Goal: Task Accomplishment & Management: Use online tool/utility

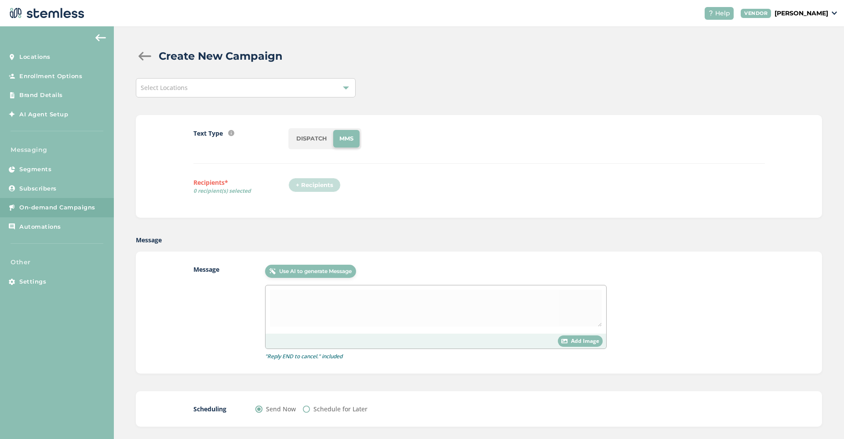
click at [317, 87] on div "Select Locations" at bounding box center [246, 87] width 220 height 19
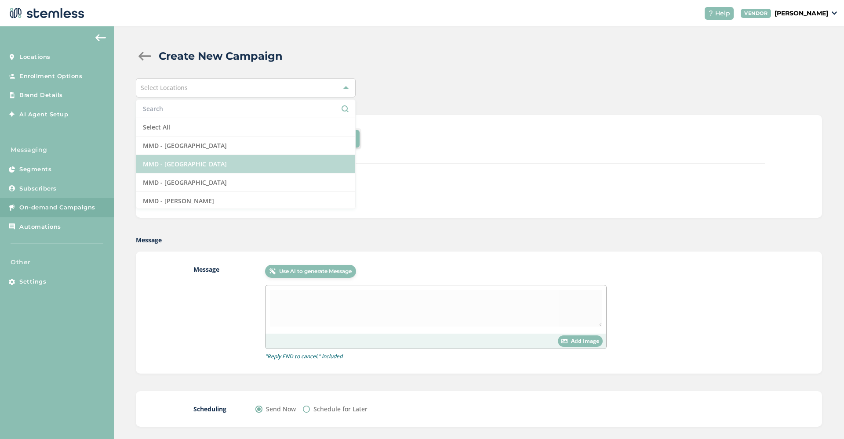
click at [214, 164] on li "MMD - [GEOGRAPHIC_DATA]" at bounding box center [245, 164] width 219 height 18
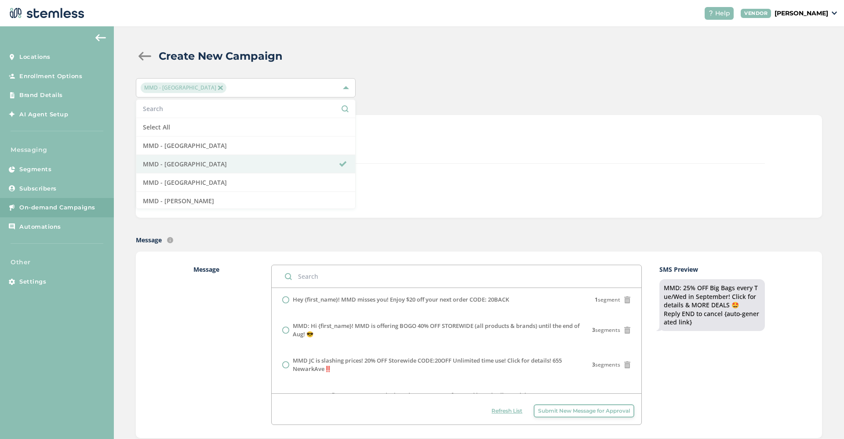
scroll to position [285, 0]
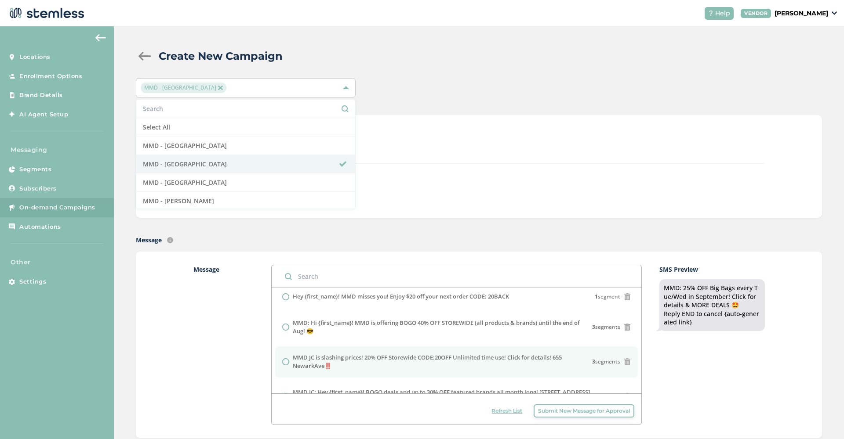
click at [286, 359] on input "radio" at bounding box center [285, 362] width 7 height 7
radio input "true"
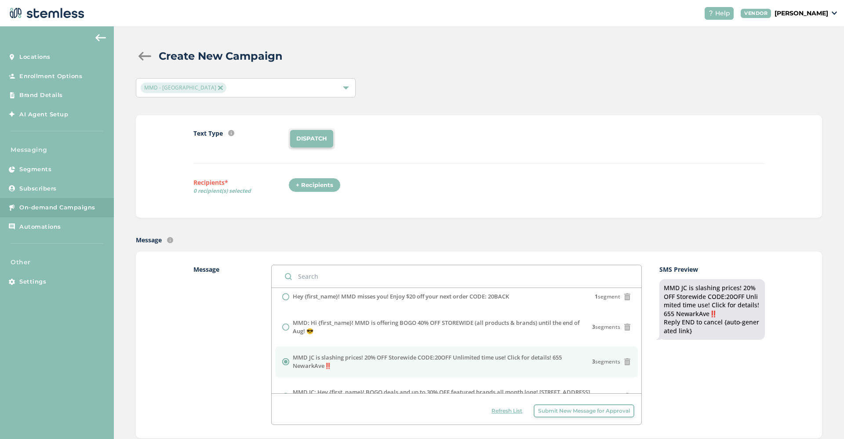
click at [337, 180] on div "+ Recipients" at bounding box center [314, 185] width 52 height 15
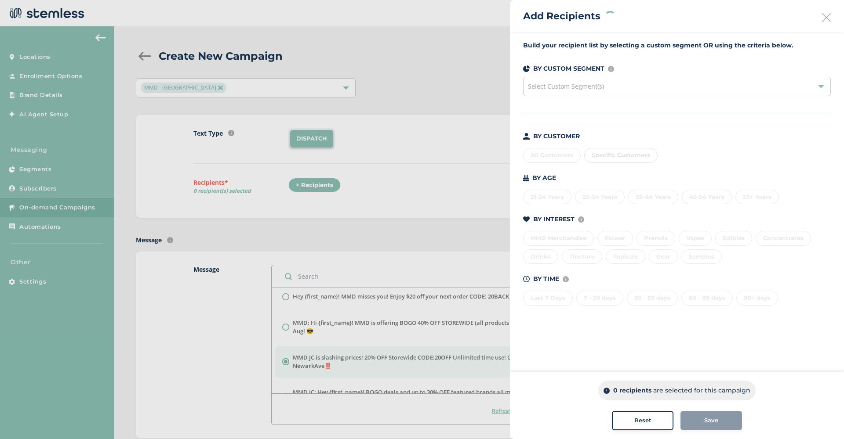
click at [546, 159] on div "All Customers Specific Customers" at bounding box center [677, 154] width 308 height 18
click at [551, 158] on div "All Customers" at bounding box center [552, 155] width 58 height 15
click at [713, 420] on span "Save" at bounding box center [711, 421] width 14 height 9
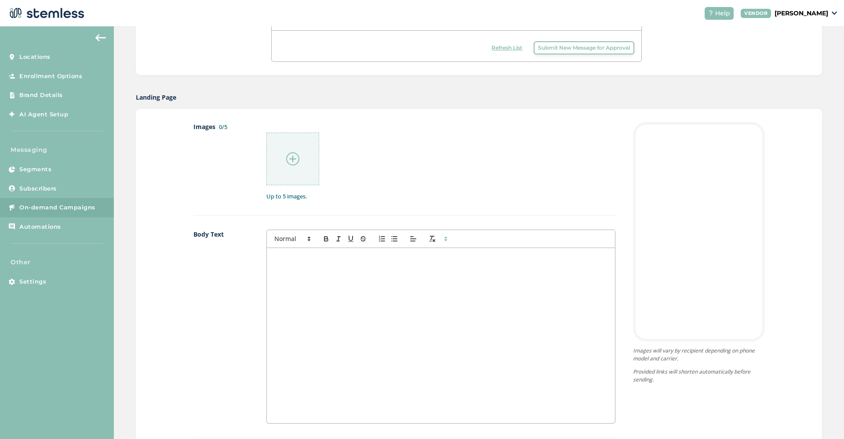
scroll to position [363, 0]
click at [294, 152] on img at bounding box center [292, 158] width 13 height 13
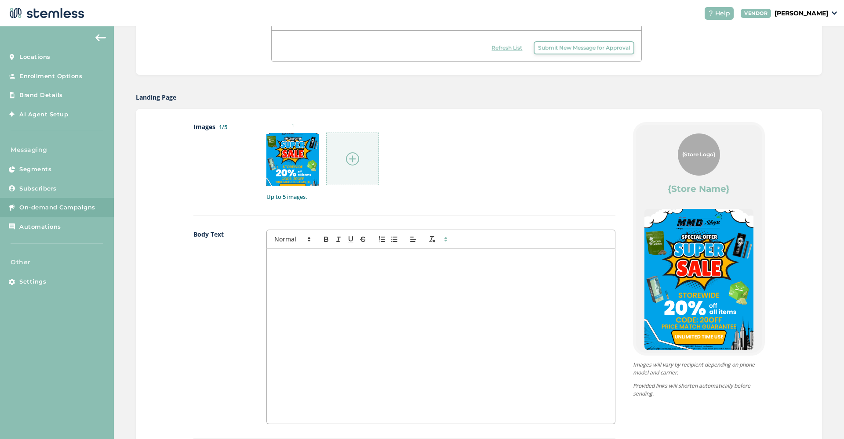
click at [353, 156] on img at bounding box center [352, 158] width 13 height 13
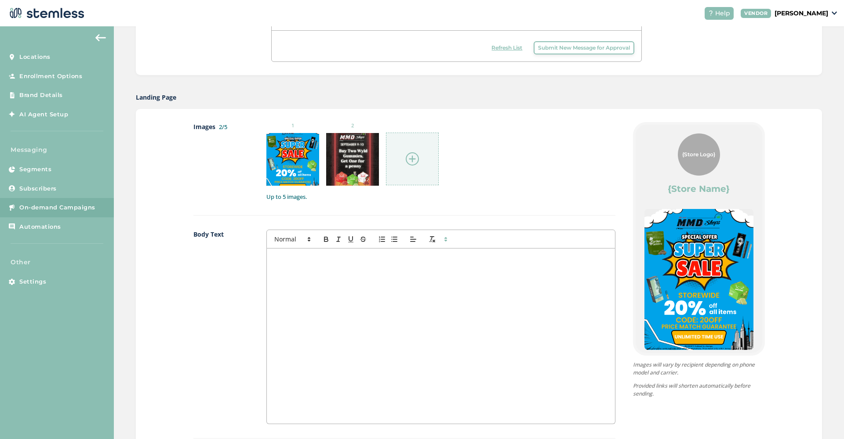
click at [410, 165] on img at bounding box center [412, 158] width 13 height 13
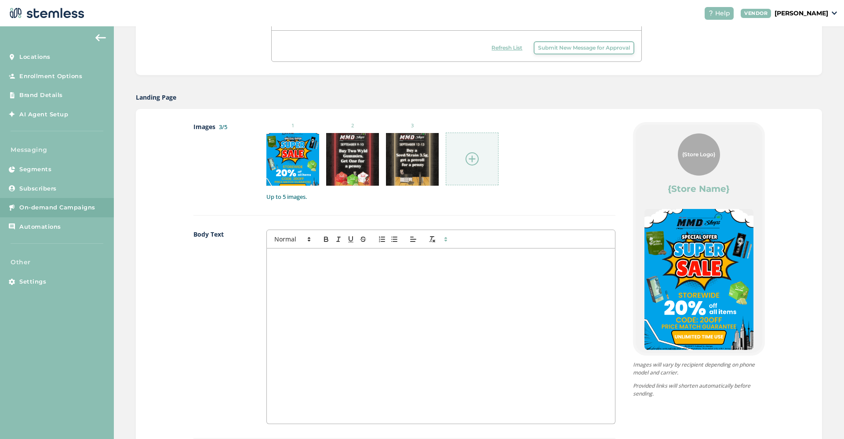
click at [470, 152] on div at bounding box center [472, 159] width 53 height 53
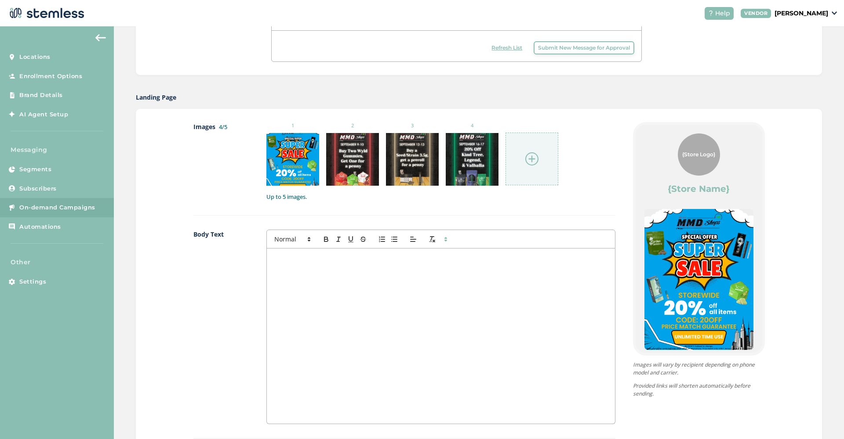
click at [322, 299] on div at bounding box center [441, 336] width 348 height 175
drag, startPoint x: 463, startPoint y: 255, endPoint x: 479, endPoint y: 255, distance: 16.3
click at [479, 255] on span "20% OFF Storewide at MMD [GEOGRAPHIC_DATA] with a price match guarantee! This w…" at bounding box center [439, 262] width 333 height 16
click at [498, 256] on span "20% OFF Storewide at MMD [GEOGRAPHIC_DATA] with a price match guarantee! This w…" at bounding box center [439, 262] width 333 height 16
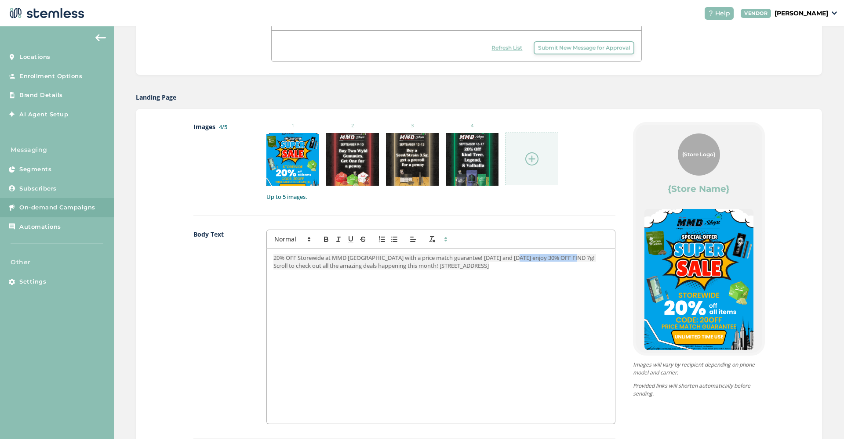
drag, startPoint x: 522, startPoint y: 257, endPoint x: 582, endPoint y: 258, distance: 60.2
click at [582, 258] on span "20% OFF Storewide at MMD [GEOGRAPHIC_DATA] with a price match guarantee! [DATE]…" at bounding box center [434, 262] width 323 height 16
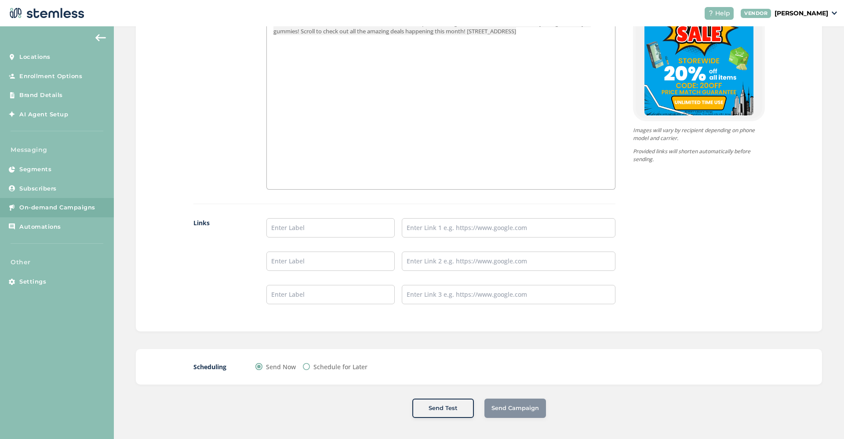
scroll to position [598, 0]
click at [329, 232] on input "text" at bounding box center [330, 228] width 128 height 19
type input "SHOP"
click at [420, 229] on input "text" at bounding box center [509, 228] width 214 height 19
paste input "[URL][DOMAIN_NAME]"
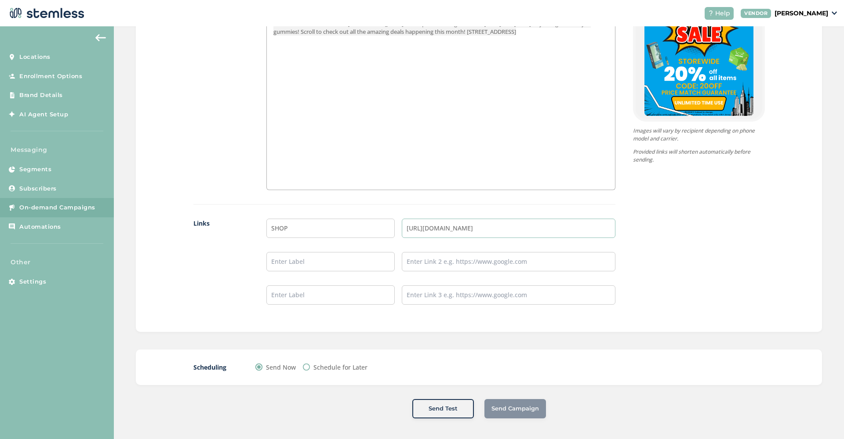
type input "[URL][DOMAIN_NAME]"
click at [597, 326] on div "Images 4/5 1 2 3 4 Up to 5 images. Body Text 20% OFF Storewide at [GEOGRAPHIC_D…" at bounding box center [479, 103] width 686 height 457
click at [478, 118] on div "20% OFF Storewide at MMD [GEOGRAPHIC_DATA] with a price match guarantee! [DATE]…" at bounding box center [441, 101] width 348 height 175
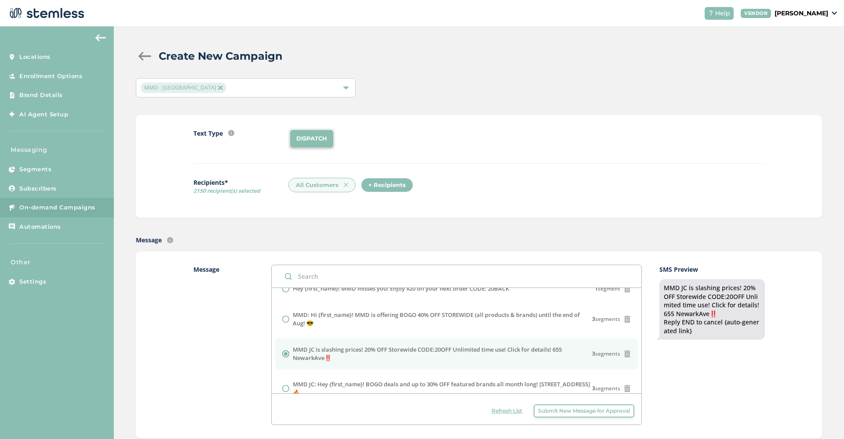
scroll to position [295, 0]
click at [286, 354] on div "MMD JC is slashing prices! 20% OFF Storewide CODE:20OFF Unlimited time use! Cli…" at bounding box center [456, 351] width 349 height 17
click at [285, 348] on input "radio" at bounding box center [285, 351] width 7 height 7
click at [211, 324] on label "Message" at bounding box center [223, 345] width 60 height 160
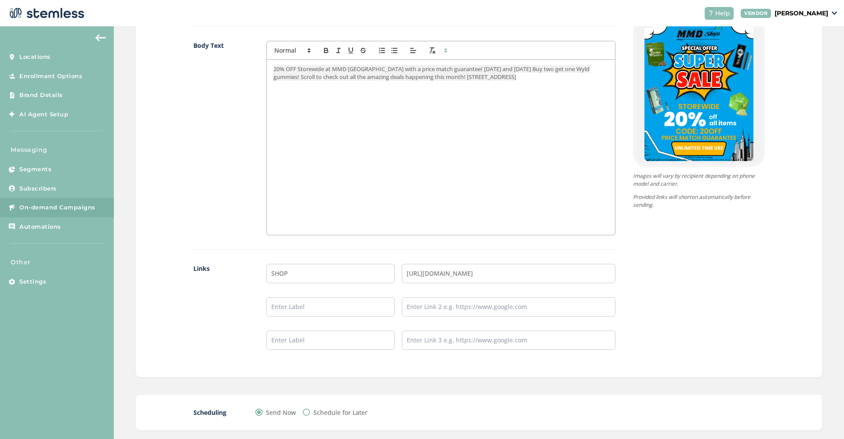
scroll to position [594, 0]
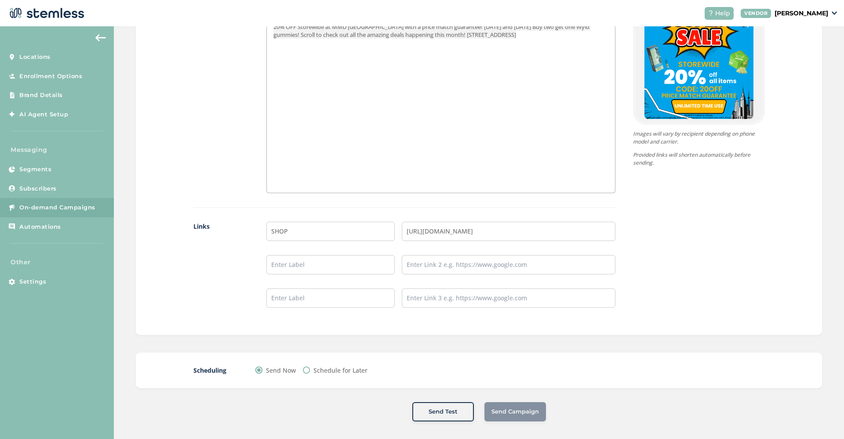
click at [352, 370] on label "Schedule for Later" at bounding box center [340, 370] width 54 height 9
click at [310, 370] on input "Schedule for Later" at bounding box center [306, 370] width 7 height 7
radio input "true"
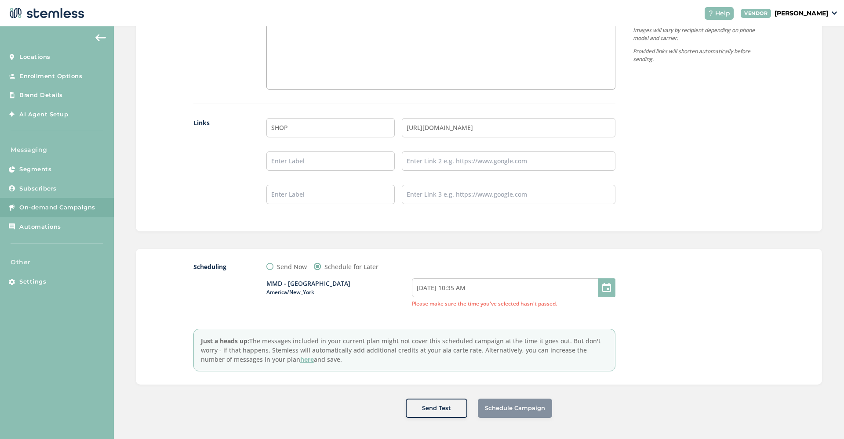
scroll to position [698, 0]
click at [276, 266] on div "Send Now" at bounding box center [286, 267] width 40 height 9
click at [270, 267] on input "Send Now" at bounding box center [269, 267] width 7 height 7
radio input "true"
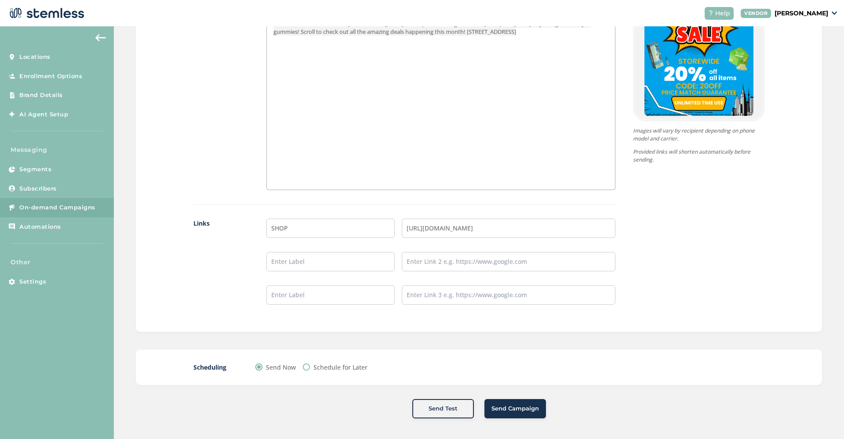
click at [534, 414] on button "Send Campaign" at bounding box center [515, 408] width 62 height 19
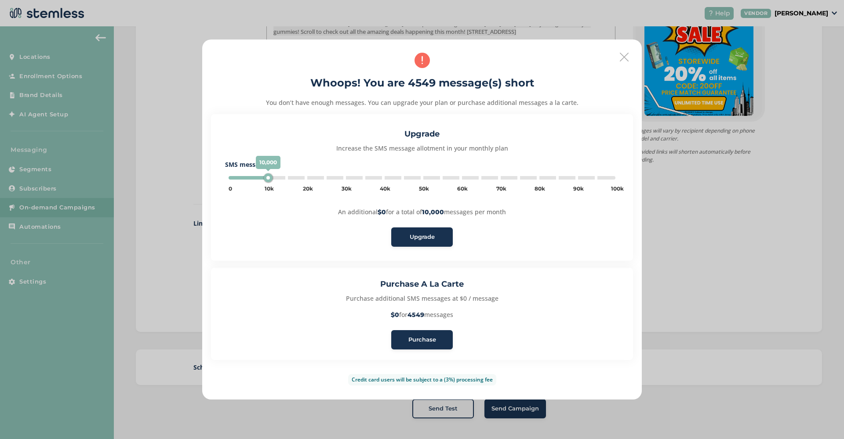
type input "300000"
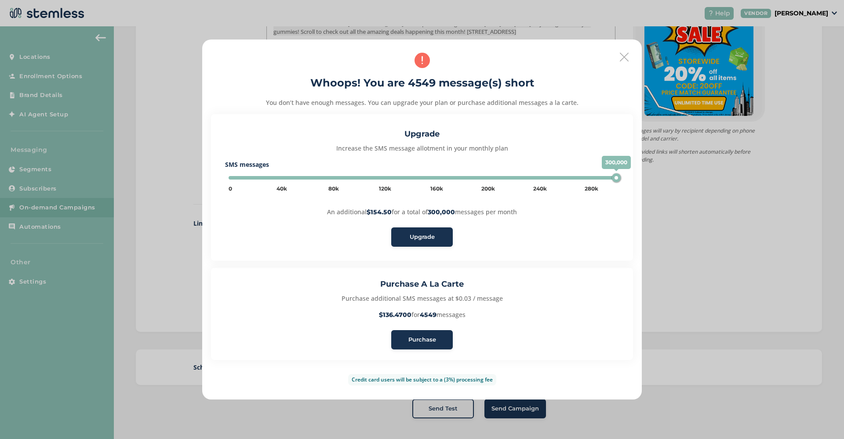
drag, startPoint x: 618, startPoint y: 178, endPoint x: 651, endPoint y: 178, distance: 33.0
click at [651, 178] on div "Whoops! You are 4549 message(s) short You don’t have enough messages. You can u…" at bounding box center [422, 219] width 844 height 439
drag, startPoint x: 617, startPoint y: 178, endPoint x: 650, endPoint y: 178, distance: 33.0
click at [650, 178] on div "Whoops! You are 4549 message(s) short You don’t have enough messages. You can u…" at bounding box center [422, 219] width 844 height 439
drag, startPoint x: 617, startPoint y: 178, endPoint x: 657, endPoint y: 178, distance: 40.0
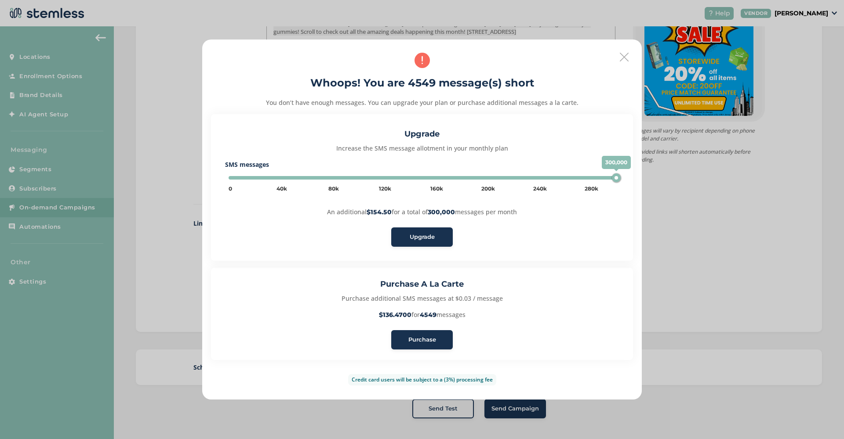
click at [657, 178] on div "Whoops! You are 4549 message(s) short You don’t have enough messages. You can u…" at bounding box center [422, 219] width 844 height 439
click at [620, 49] on div "Whoops! You are 4549 message(s) short You don’t have enough messages. You can u…" at bounding box center [421, 220] width 439 height 360
click at [620, 57] on icon at bounding box center [624, 57] width 9 height 9
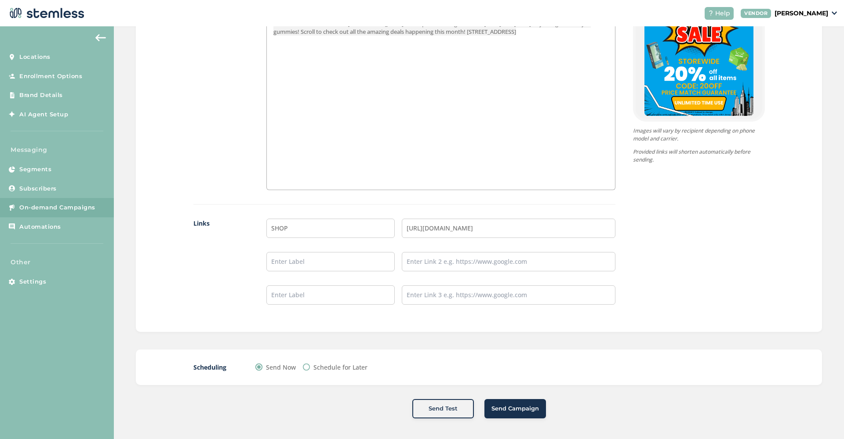
click at [500, 407] on span "Send Campaign" at bounding box center [514, 409] width 47 height 9
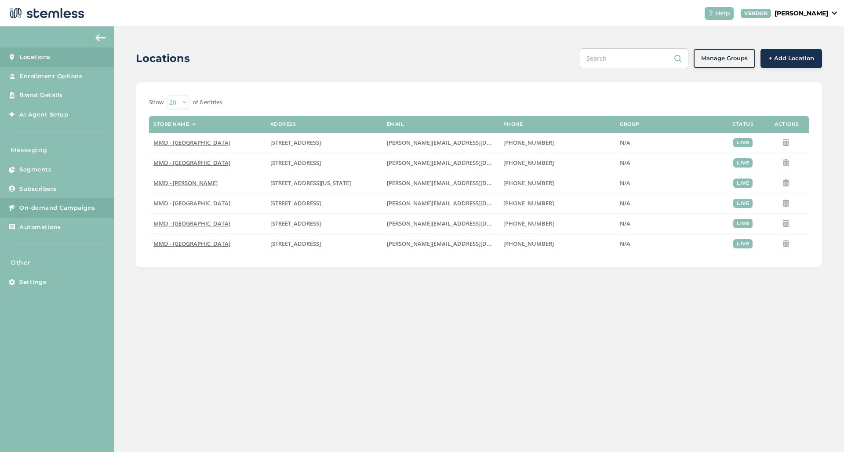
click at [27, 206] on span "On-demand Campaigns" at bounding box center [57, 207] width 76 height 9
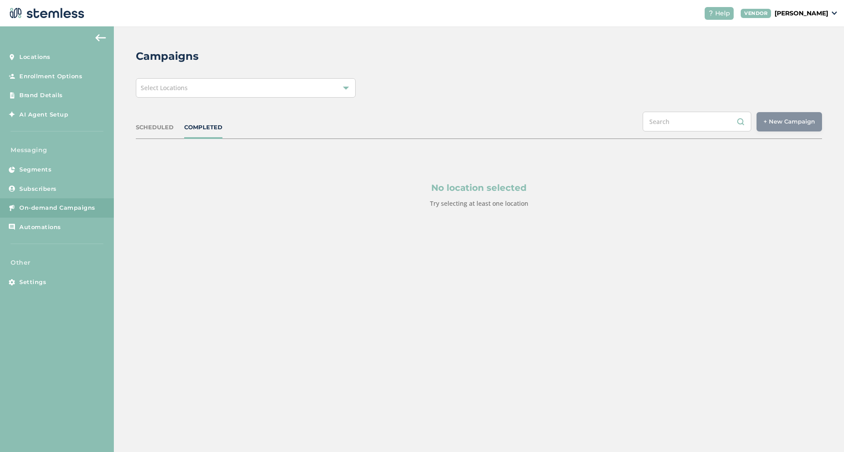
click at [300, 91] on div "Select Locations" at bounding box center [246, 87] width 220 height 19
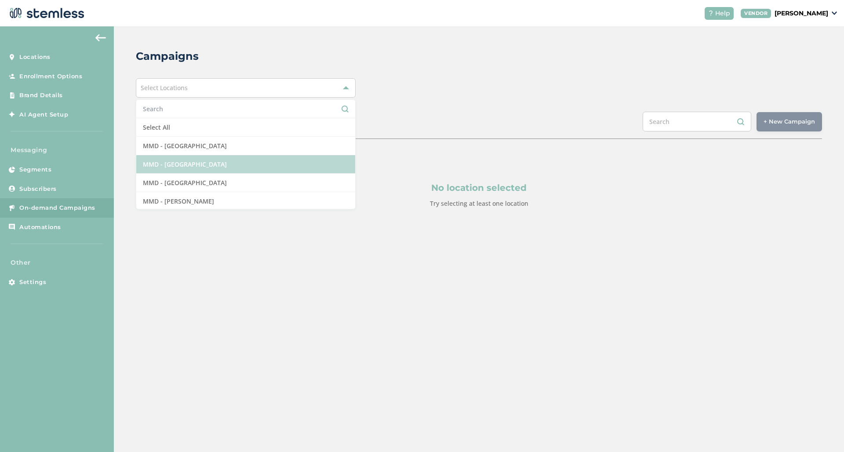
click at [223, 160] on li "MMD - [GEOGRAPHIC_DATA]" at bounding box center [245, 164] width 219 height 18
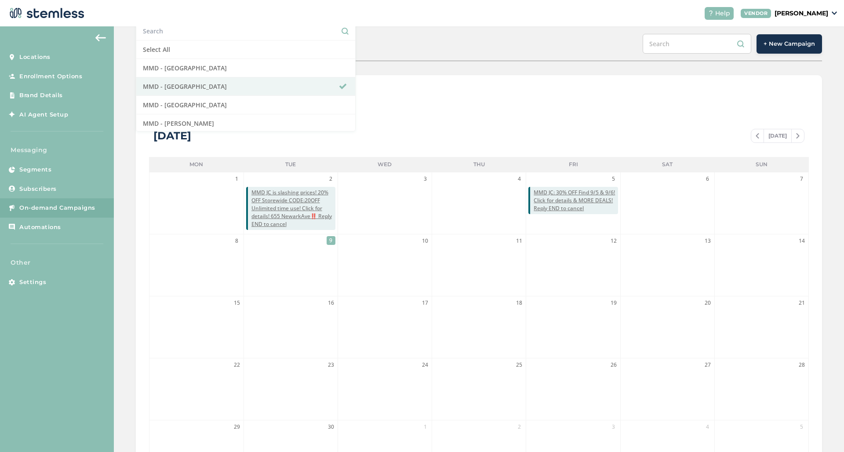
scroll to position [79, 0]
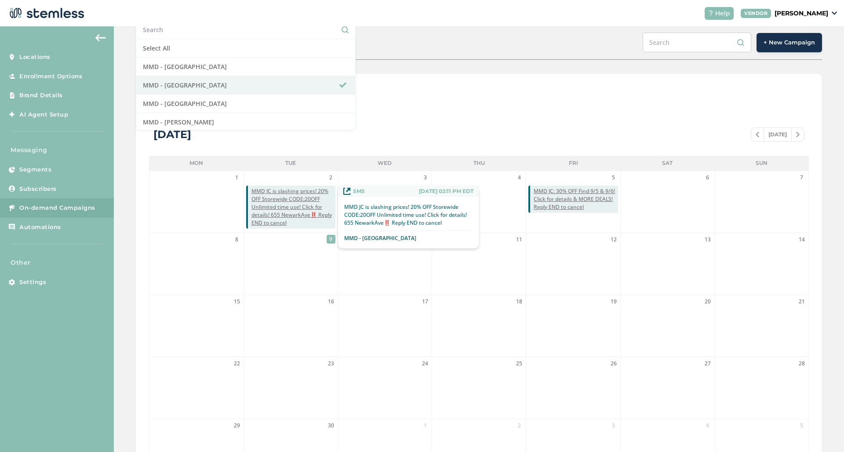
click at [273, 207] on span "MMD JC is slashing prices! 20% OFF Storewide CODE:20OFF Unlimited time use! Cli…" at bounding box center [293, 207] width 84 height 40
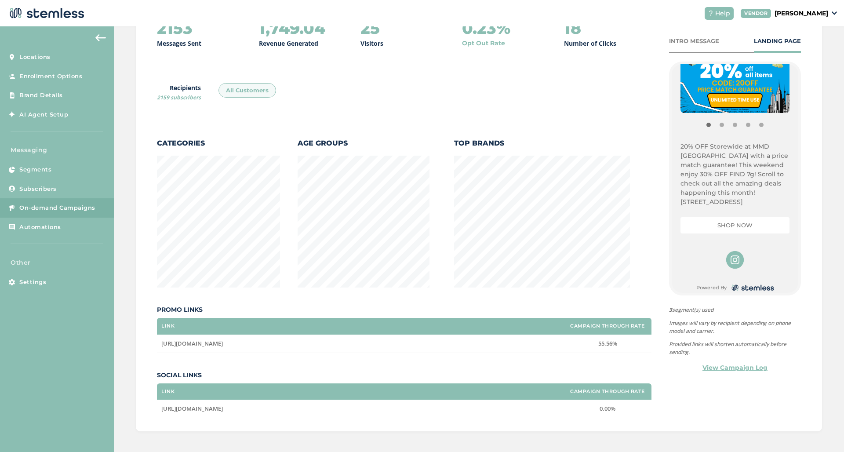
scroll to position [176, 0]
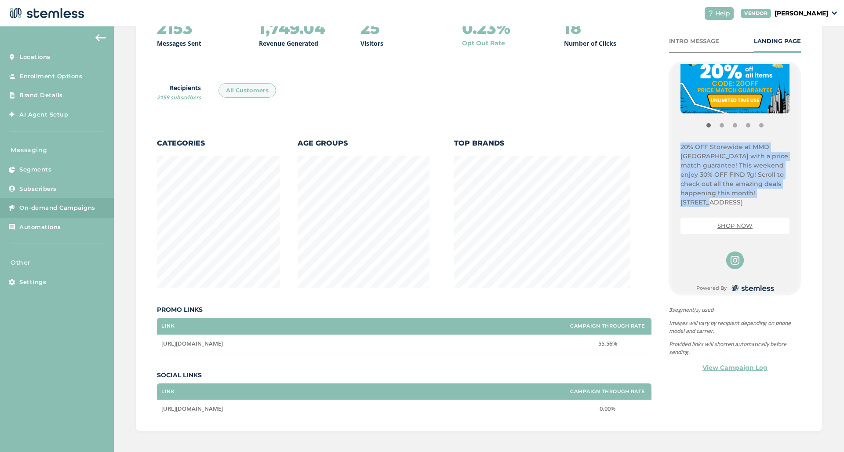
drag, startPoint x: 761, startPoint y: 194, endPoint x: 672, endPoint y: 140, distance: 104.1
click at [672, 140] on div "{Store Logo} {Store Name} 20% OFF Storewide at MMD Jersey City with a price mat…" at bounding box center [734, 178] width 127 height 228
copy p "20% OFF Storewide at MMD [GEOGRAPHIC_DATA] with a price match guarantee! This w…"
click at [49, 279] on link "Settings" at bounding box center [57, 281] width 114 height 19
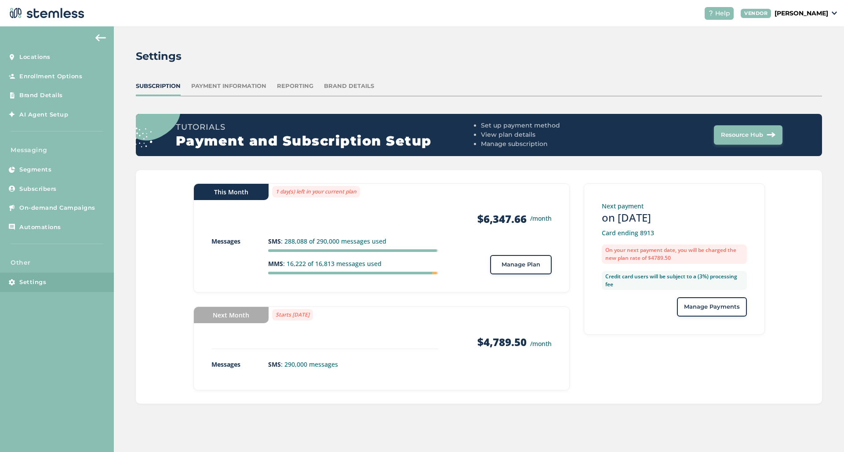
click at [511, 266] on span "Manage Plan" at bounding box center [520, 264] width 39 height 9
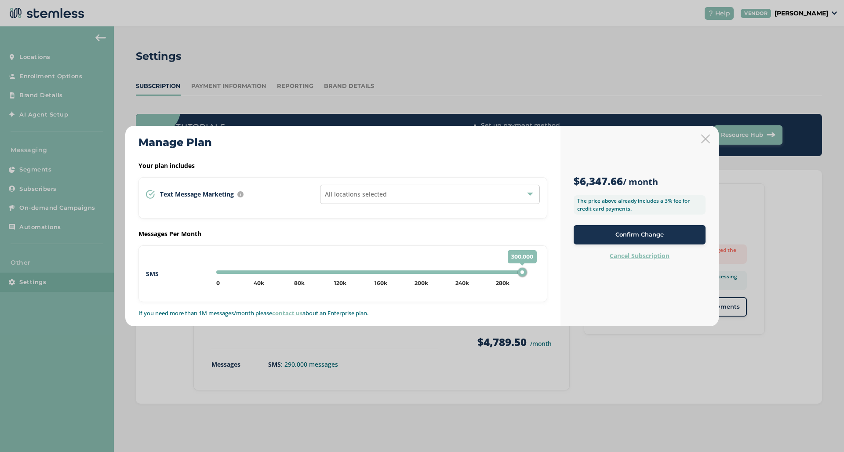
drag, startPoint x: 514, startPoint y: 272, endPoint x: 538, endPoint y: 272, distance: 24.6
click at [538, 272] on div "300,000 0 20k 40k 60k 80k 100k 120k 140k 160k 180k 200k 220k 240k 260k 280k 300…" at bounding box center [376, 273] width 327 height 21
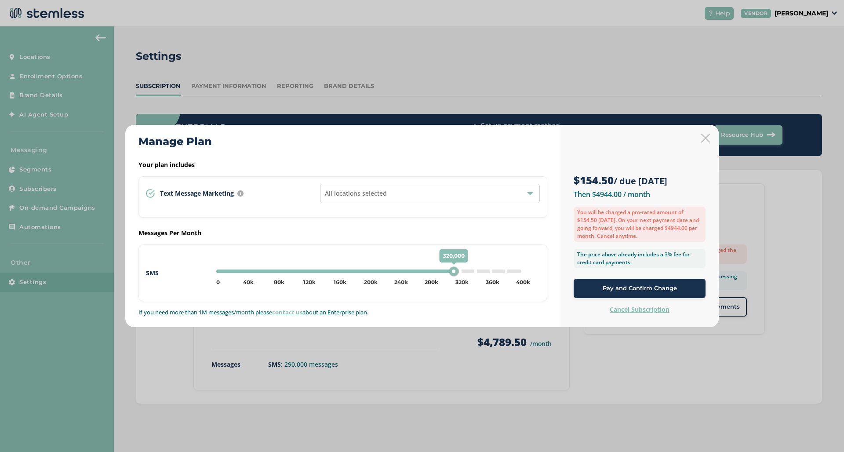
drag, startPoint x: 447, startPoint y: 271, endPoint x: 453, endPoint y: 270, distance: 6.2
click at [453, 270] on div "320,000" at bounding box center [453, 271] width 9 height 9
drag, startPoint x: 464, startPoint y: 272, endPoint x: 458, endPoint y: 272, distance: 5.7
click at [458, 272] on div "320,000" at bounding box center [459, 271] width 9 height 9
drag, startPoint x: 458, startPoint y: 272, endPoint x: 450, endPoint y: 272, distance: 7.5
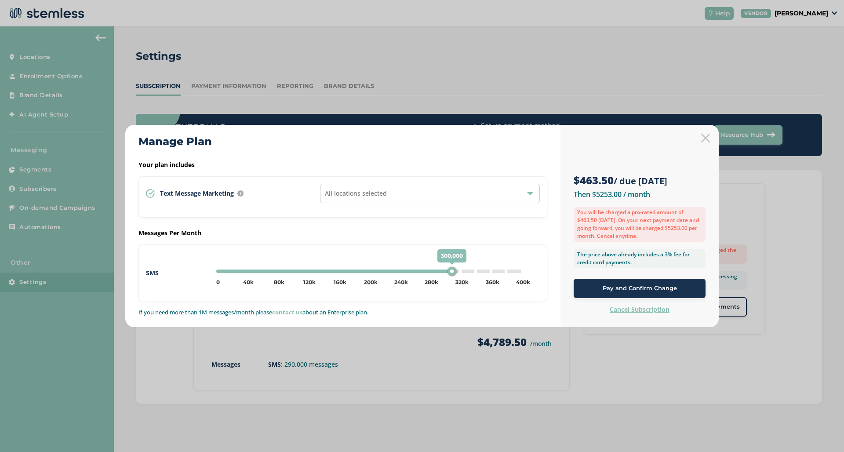
click at [450, 272] on div "300,000" at bounding box center [451, 271] width 9 height 9
type input "320000"
drag, startPoint x: 450, startPoint y: 272, endPoint x: 460, endPoint y: 272, distance: 9.7
click at [460, 272] on div "320,000" at bounding box center [460, 271] width 9 height 9
click at [598, 290] on div "Pay and Confirm Change" at bounding box center [639, 288] width 118 height 9
